Goal: Navigation & Orientation: Find specific page/section

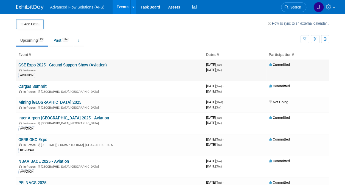
click at [59, 64] on link "GSE Expo 2025 - Ground Support Show (Aviation)" at bounding box center [62, 65] width 88 height 5
click at [0, 0] on div at bounding box center [0, 0] width 0 height 0
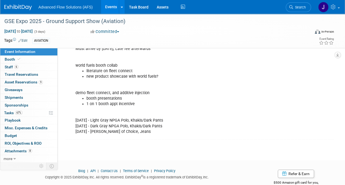
scroll to position [185, 0]
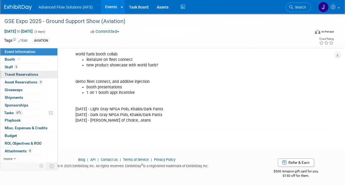
click at [14, 72] on span "Travel Reservations 0" at bounding box center [21, 74] width 33 height 4
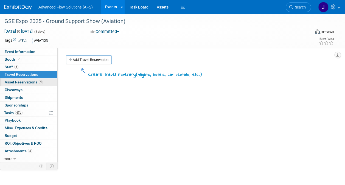
click at [22, 82] on span "Asset Reservations 9" at bounding box center [24, 82] width 38 height 4
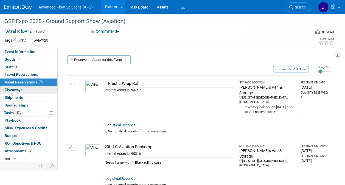
click at [21, 91] on span "Giveaways 0" at bounding box center [14, 89] width 18 height 4
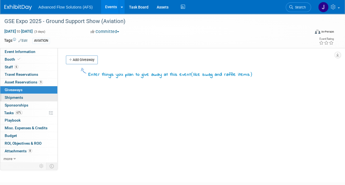
click at [18, 98] on span "Shipments 0" at bounding box center [14, 97] width 18 height 4
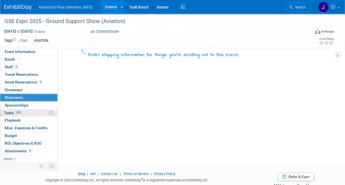
scroll to position [27, 0]
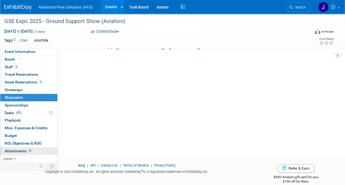
click at [16, 152] on link "8 Attachments 8" at bounding box center [28, 150] width 57 height 7
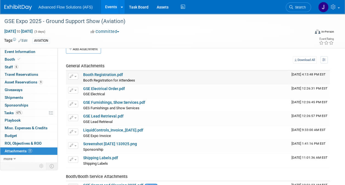
scroll to position [0, 0]
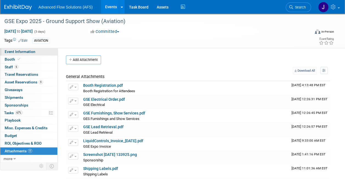
click at [27, 54] on link "Event Information" at bounding box center [28, 51] width 57 height 7
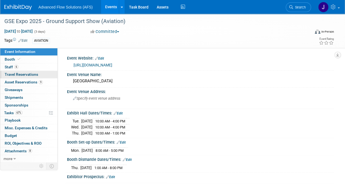
click at [27, 74] on span "Travel Reservations 0" at bounding box center [21, 74] width 33 height 4
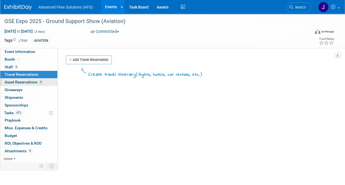
click at [25, 85] on link "9 Asset Reservations 9" at bounding box center [28, 81] width 57 height 7
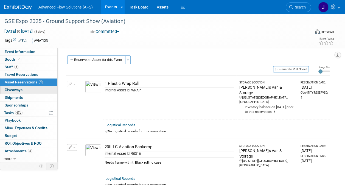
click at [21, 89] on span "Giveaways 0" at bounding box center [14, 89] width 18 height 4
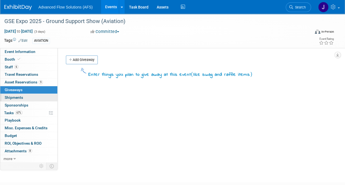
click at [18, 98] on span "Shipments 0" at bounding box center [14, 97] width 18 height 4
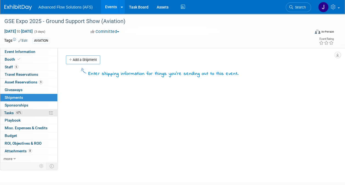
click at [15, 111] on span "Tasks 67%" at bounding box center [13, 113] width 18 height 4
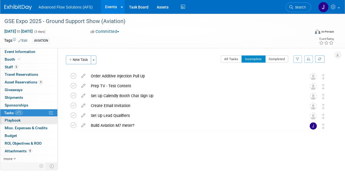
click at [21, 121] on link "0 Playbook 0" at bounding box center [28, 120] width 57 height 7
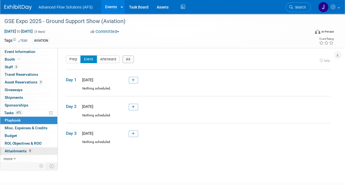
click at [23, 152] on span "Attachments 8" at bounding box center [18, 151] width 27 height 4
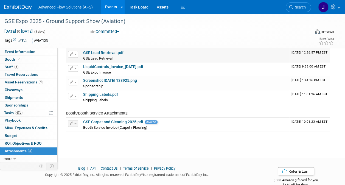
scroll to position [82, 0]
